Goal: Find specific page/section: Find specific page/section

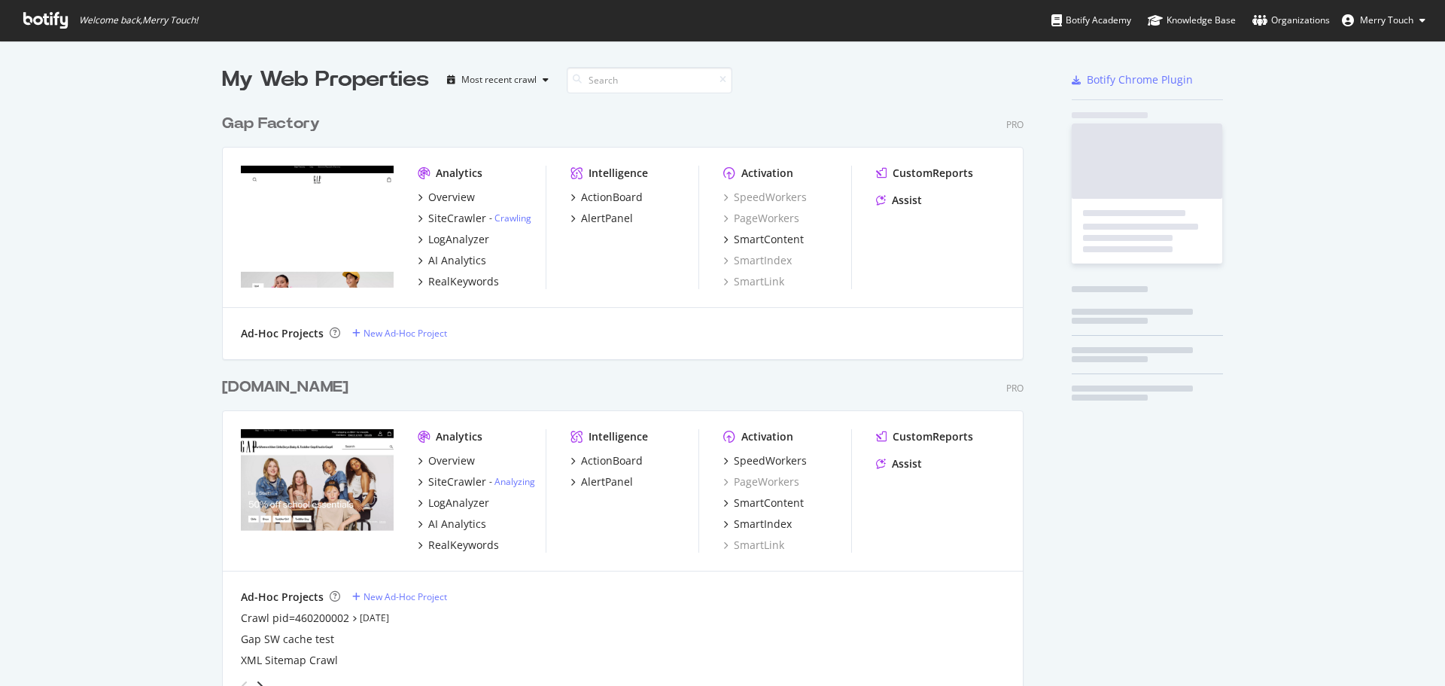
scroll to position [674, 1422]
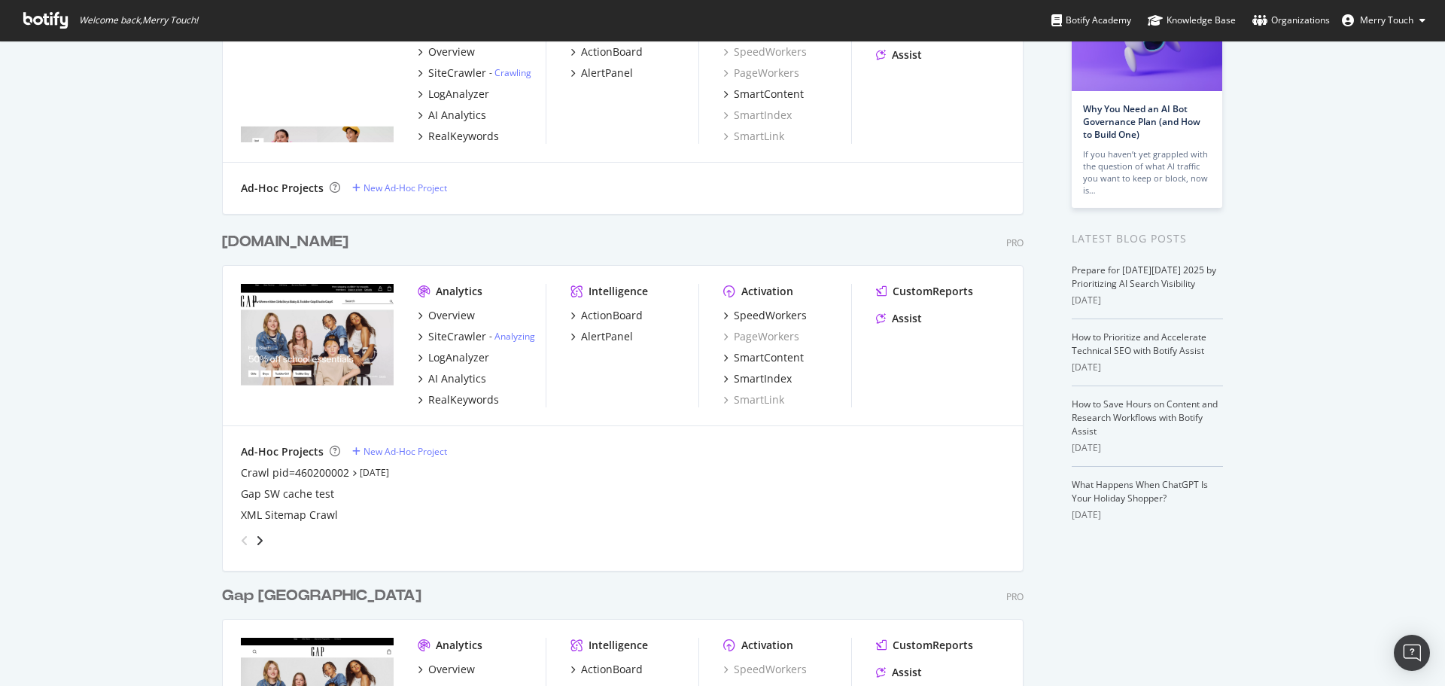
scroll to position [151, 0]
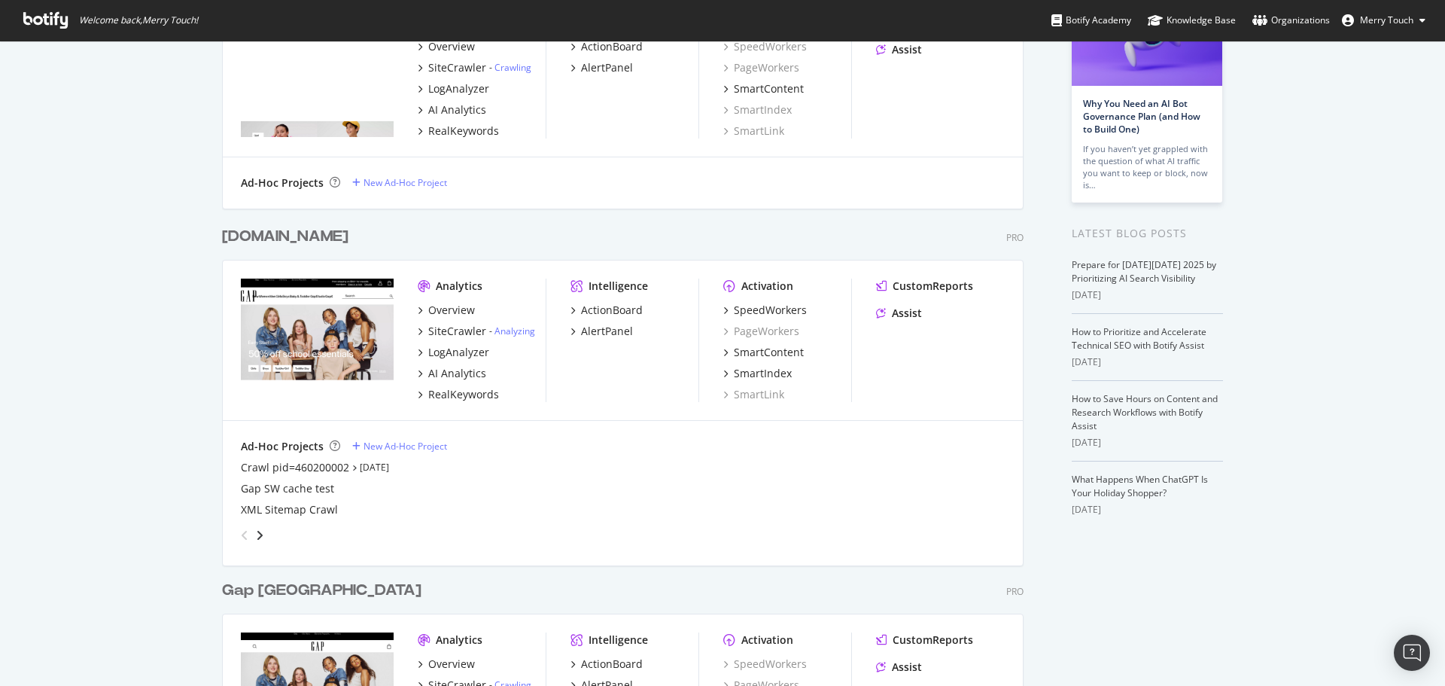
click at [254, 535] on div "angle-right" at bounding box center [259, 535] width 11 height 15
click at [235, 533] on div "angle-left" at bounding box center [245, 535] width 20 height 24
click at [466, 335] on div "SiteCrawler" at bounding box center [457, 331] width 58 height 15
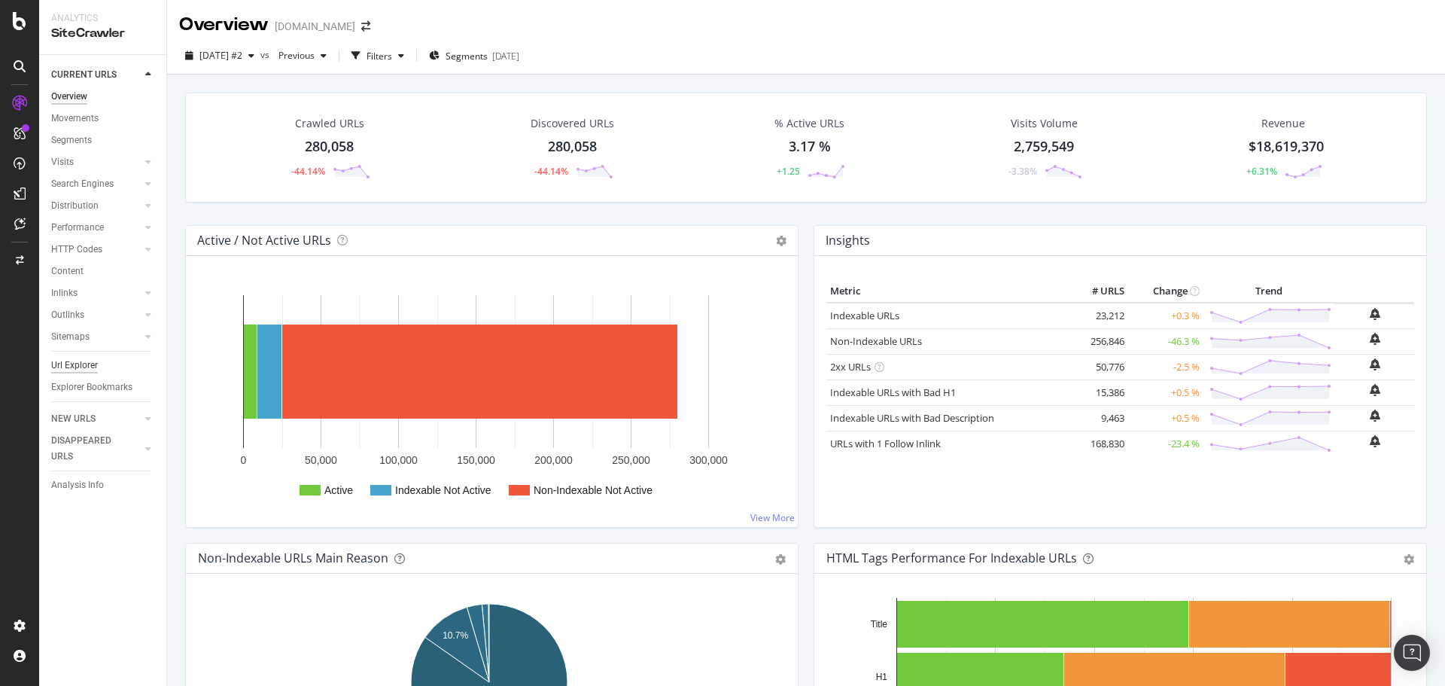
click at [93, 368] on div "Url Explorer" at bounding box center [74, 365] width 47 height 16
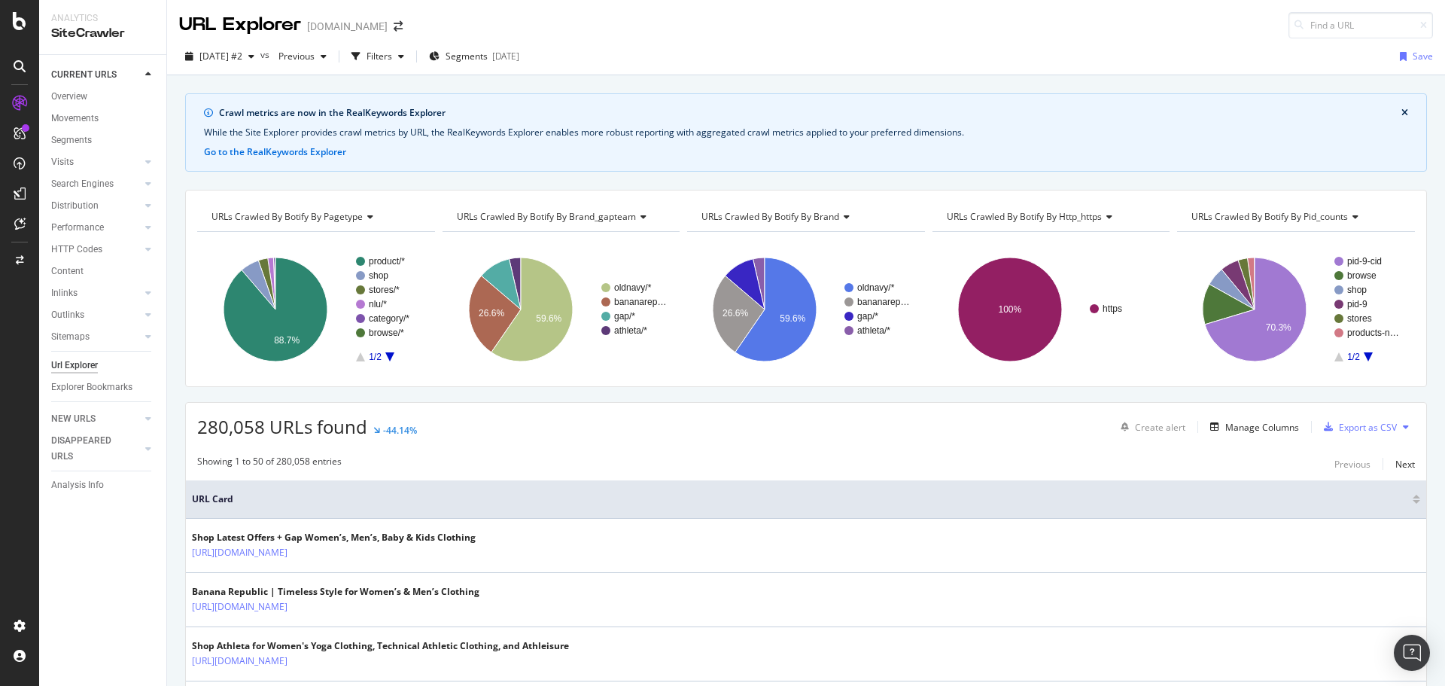
click at [978, 43] on div "[DATE] #2 vs Previous Filters Segments [DATE] Save" at bounding box center [806, 56] width 1278 height 37
